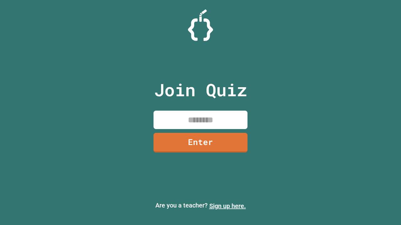
click at [227, 206] on link "Sign up here." at bounding box center [227, 207] width 37 height 8
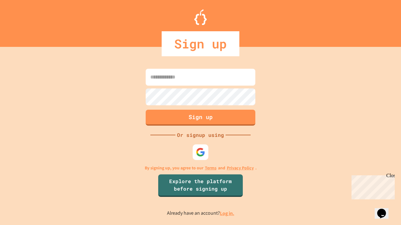
click at [227, 214] on link "Log in." at bounding box center [227, 213] width 14 height 7
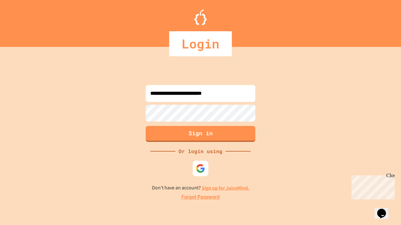
type input "**********"
